Goal: Navigation & Orientation: Find specific page/section

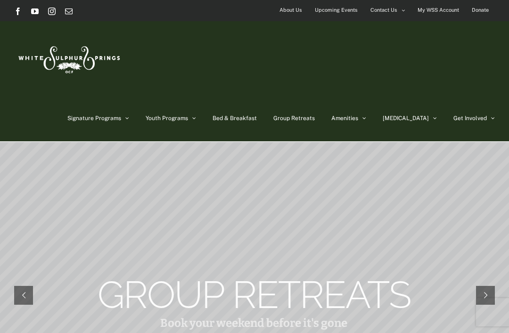
click at [411, 150] on link "[GEOGRAPHIC_DATA]" at bounding box center [371, 151] width 80 height 17
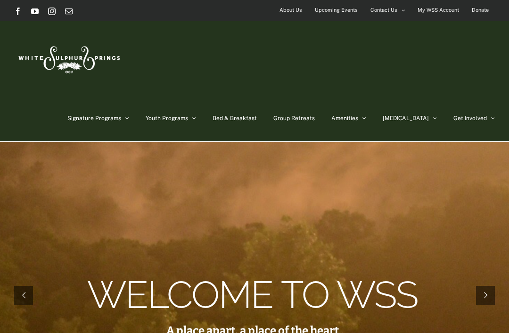
click at [386, 171] on span "[PERSON_NAME][GEOGRAPHIC_DATA]" at bounding box center [370, 173] width 58 height 16
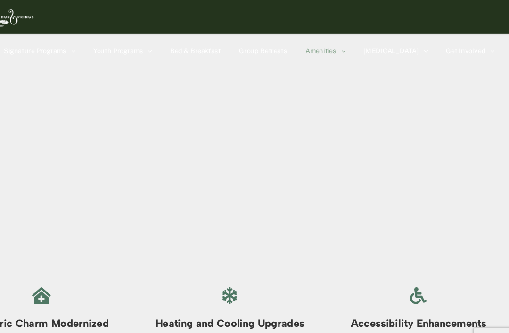
scroll to position [749, 0]
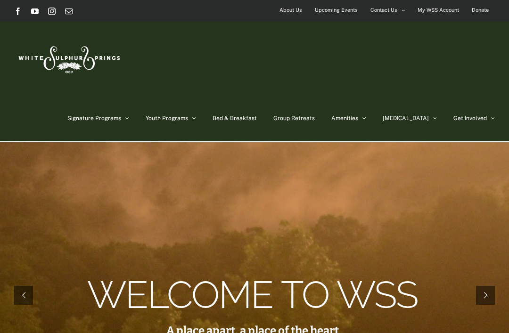
click at [385, 150] on span "[GEOGRAPHIC_DATA]" at bounding box center [370, 151] width 58 height 7
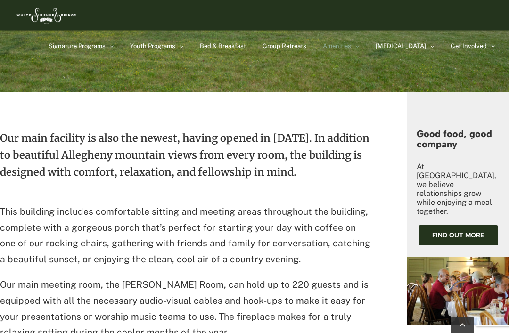
scroll to position [202, 0]
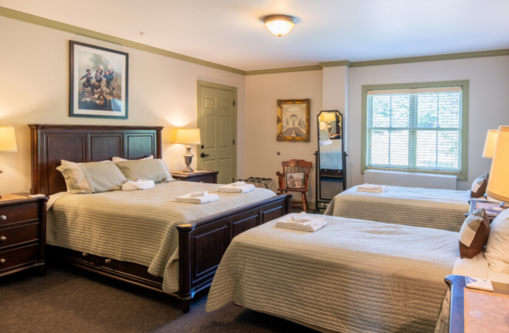
scroll to position [911, 0]
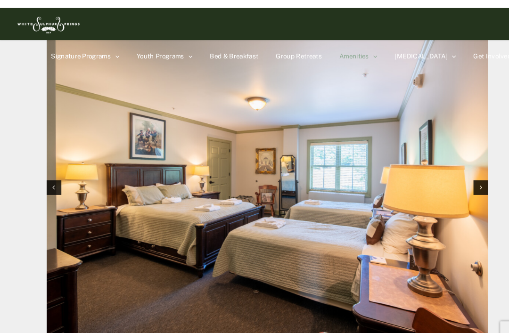
click at [238, 218] on img "2 / 12" at bounding box center [254, 170] width 421 height 280
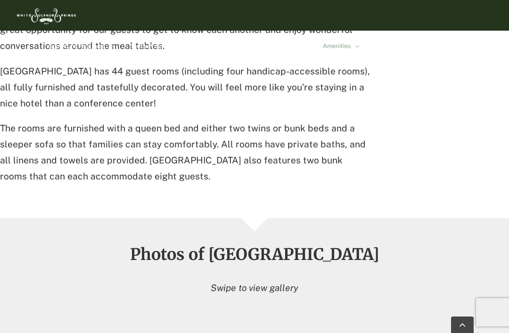
scroll to position [601, 0]
